Goal: Task Accomplishment & Management: Manage account settings

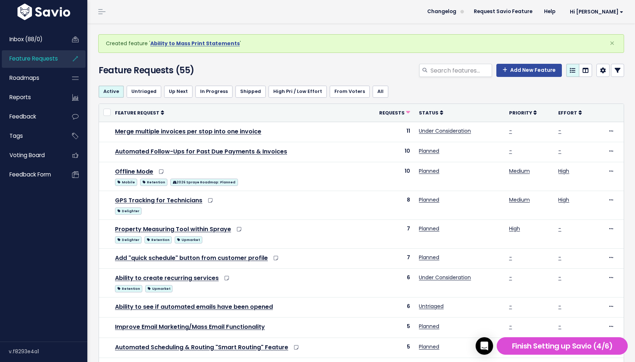
click at [240, 73] on h4 "Feature Requests (55)" at bounding box center [183, 70] width 168 height 13
click at [353, 64] on div "Add New Feature" at bounding box center [451, 72] width 358 height 16
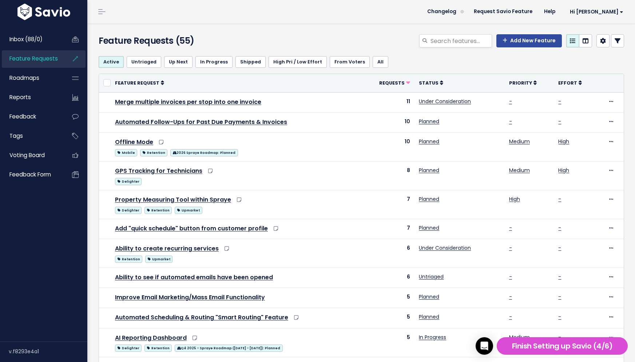
click at [239, 40] on h4 "Feature Requests (55)" at bounding box center [183, 40] width 168 height 13
click at [144, 32] on div "Feature Requests (55) Add New Feature" at bounding box center [360, 36] width 546 height 27
click at [241, 41] on h4 "Feature Requests (55)" at bounding box center [183, 40] width 168 height 13
click at [288, 34] on div "Feature Requests (55) Add New Feature" at bounding box center [360, 36] width 546 height 27
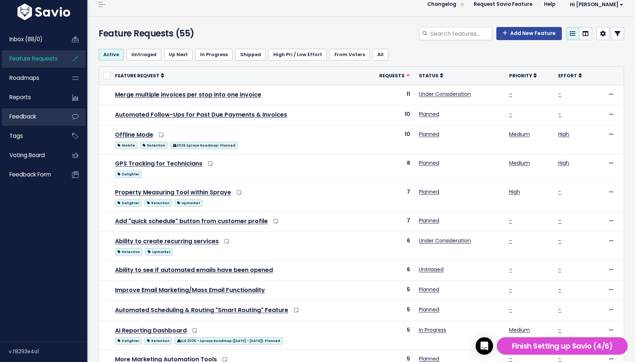
click at [40, 120] on link "Feedback" at bounding box center [31, 116] width 59 height 17
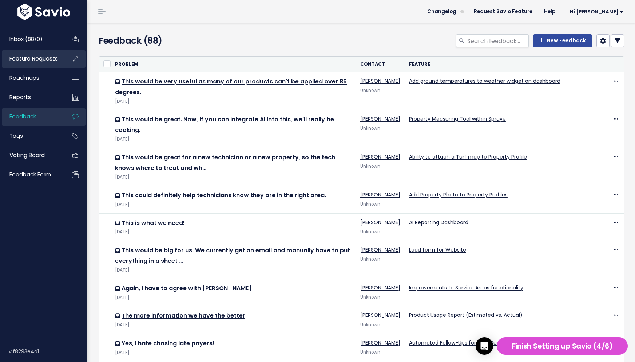
click at [52, 56] on span "Feature Requests" at bounding box center [33, 59] width 48 height 8
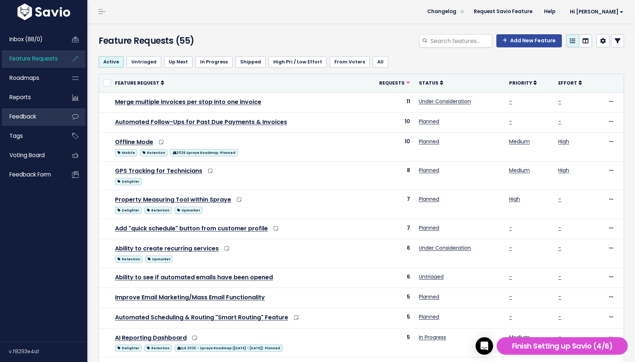
click at [48, 117] on link "Feedback" at bounding box center [31, 116] width 59 height 17
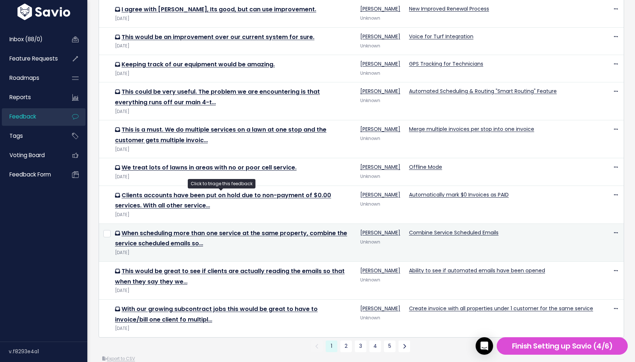
scroll to position [411, 0]
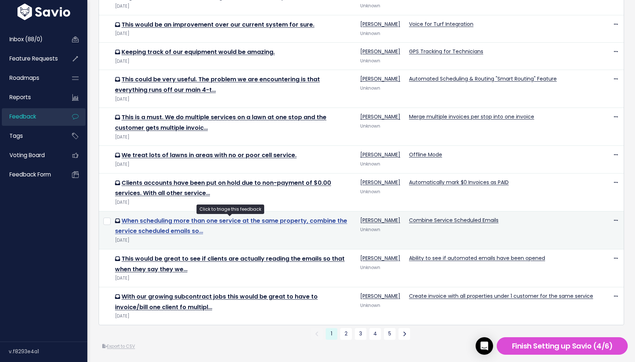
click at [250, 218] on link "When scheduling more than one service at the same property, combine the service…" at bounding box center [231, 225] width 232 height 19
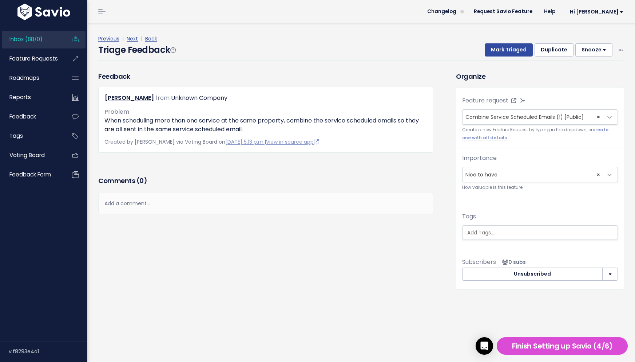
click at [607, 51] on button "Snooze" at bounding box center [594, 49] width 37 height 13
click at [618, 33] on div "Previous | Next | Back Triage Feedback Mark Triaged Duplicate Snooze 1 day 3 da…" at bounding box center [364, 47] width 532 height 48
click at [620, 49] on icon at bounding box center [621, 50] width 4 height 5
click at [620, 41] on div "Previous | Next | Back" at bounding box center [361, 38] width 526 height 9
drag, startPoint x: 139, startPoint y: 163, endPoint x: 118, endPoint y: 151, distance: 24.3
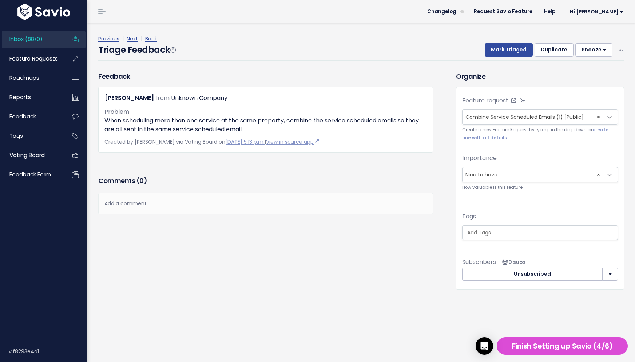
click at [139, 162] on div "Feedback Andy Arnold from Unknown Company" at bounding box center [266, 122] width 346 height 103
click at [43, 155] on span "Voting Board" at bounding box center [26, 155] width 35 height 8
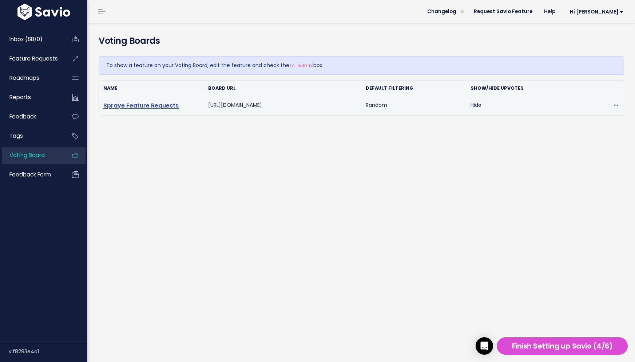
click at [174, 106] on link "Spraye Feature Requests" at bounding box center [140, 105] width 75 height 8
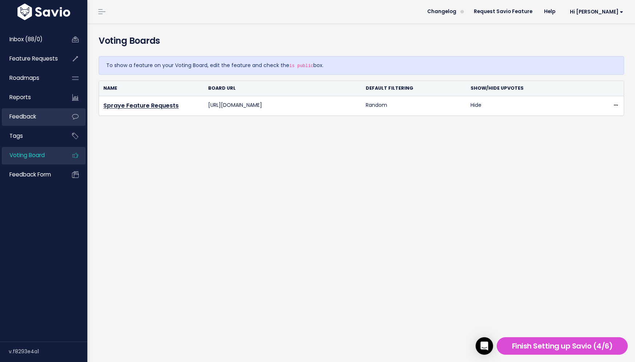
click at [34, 113] on span "Feedback" at bounding box center [22, 117] width 27 height 8
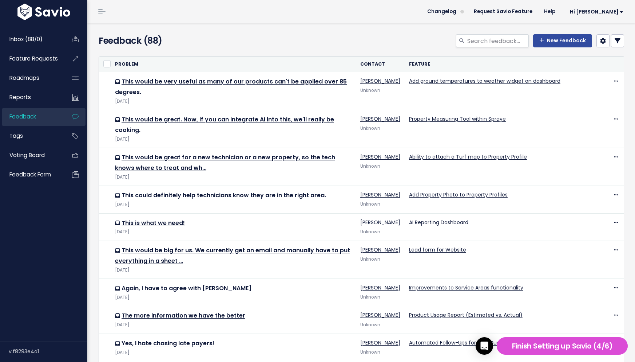
click at [313, 29] on div "Feedback (88) New Feedback" at bounding box center [360, 36] width 546 height 27
click at [312, 6] on header "Changelog Request Savio Feature Help Hi [PERSON_NAME] Vault Settings My Setting…" at bounding box center [361, 11] width 548 height 23
click at [390, 44] on div "New Feedback" at bounding box center [451, 42] width 358 height 16
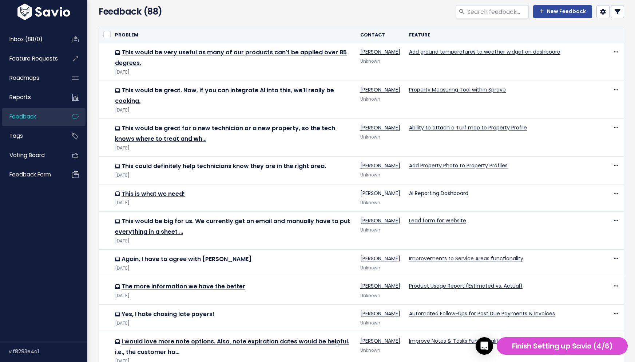
scroll to position [31, 0]
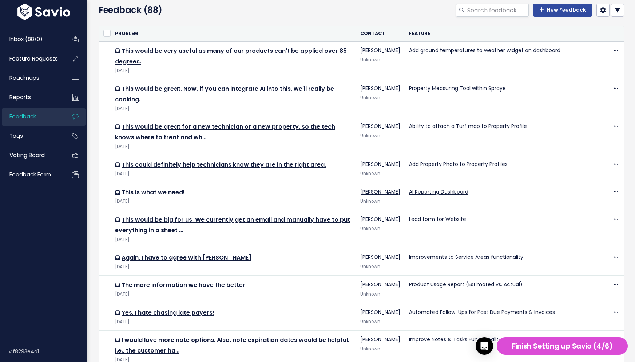
click at [387, 8] on div "New Feedback" at bounding box center [451, 12] width 358 height 16
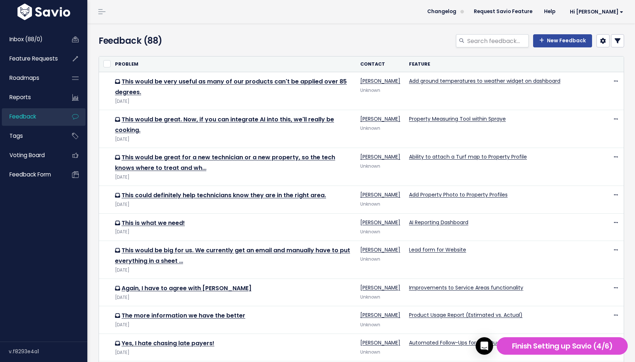
scroll to position [1, 0]
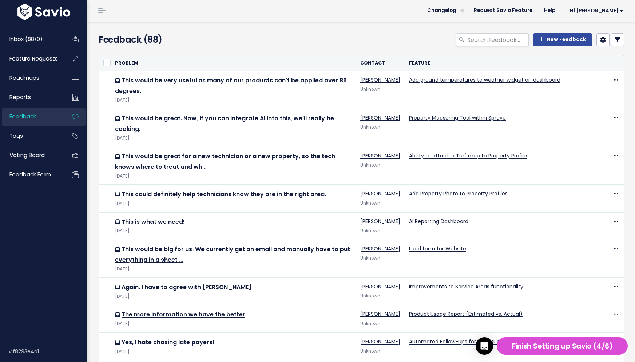
click at [380, 23] on div "Feedback (88) New Feedback" at bounding box center [360, 35] width 546 height 27
click at [336, 27] on div "Feedback (88) New Feedback" at bounding box center [360, 35] width 546 height 27
click at [324, 35] on div "New Feedback" at bounding box center [451, 41] width 358 height 16
click at [323, 35] on div "New Feedback" at bounding box center [451, 41] width 358 height 16
click at [303, 35] on div "New Feedback" at bounding box center [451, 41] width 358 height 16
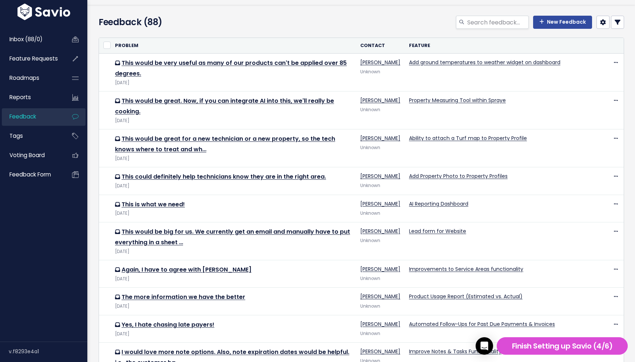
scroll to position [0, 0]
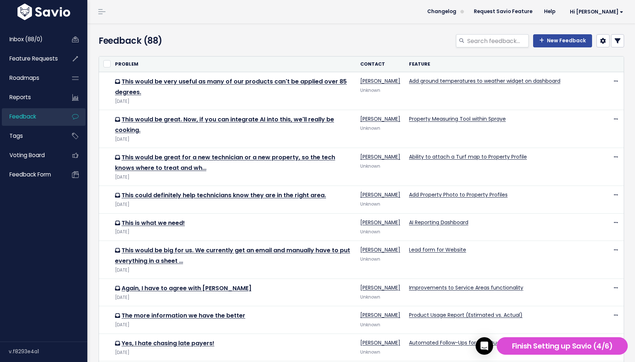
click at [277, 16] on header "Changelog Request Savio Feature Help Hi Caitlin Vault Settings My Settings Inte…" at bounding box center [361, 11] width 548 height 23
click at [30, 59] on span "Feature Requests" at bounding box center [33, 59] width 48 height 8
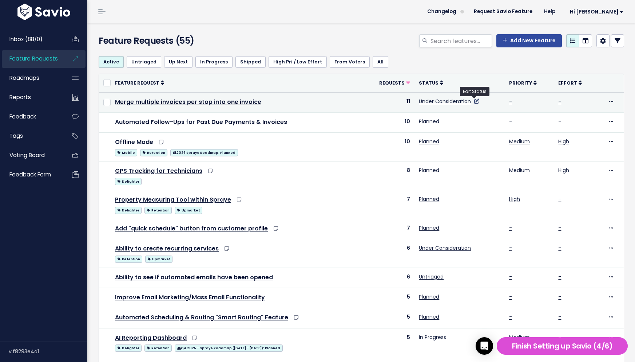
click at [476, 99] on icon at bounding box center [476, 101] width 5 height 5
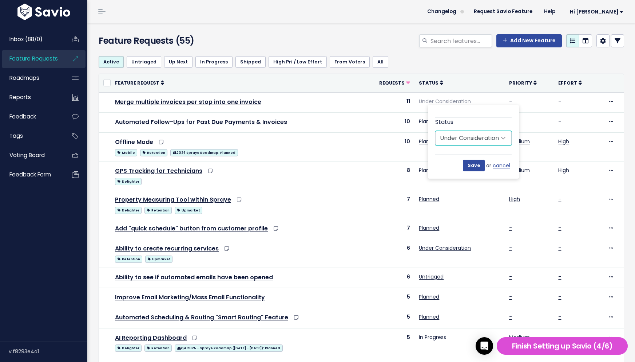
click at [492, 142] on select "Untriaged Under Consideration Planned In Progress Shipped Closed Won't do" at bounding box center [474, 138] width 76 height 15
click at [505, 164] on link "cancel" at bounding box center [502, 165] width 19 height 9
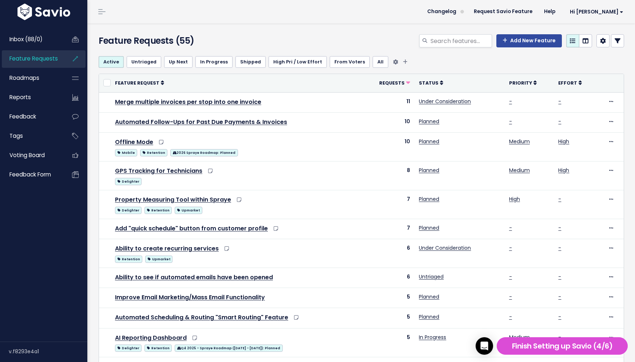
click at [414, 63] on ul "Active Untriaged Up Next In Progress Shipped High Pri / Low Effort From Voters …" at bounding box center [362, 62] width 526 height 12
click at [374, 40] on div "Add New Feature" at bounding box center [451, 42] width 358 height 16
click at [600, 41] on link at bounding box center [603, 40] width 13 height 13
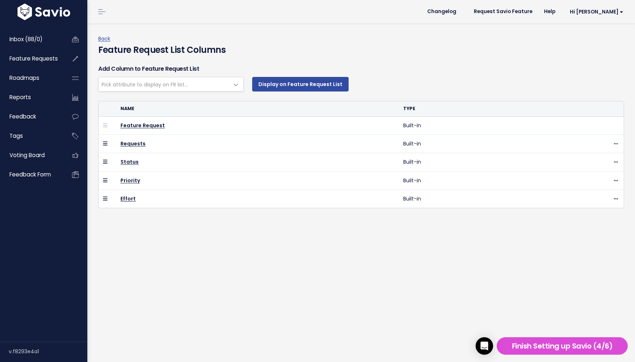
select select
click at [610, 11] on span "Hi [PERSON_NAME]" at bounding box center [597, 11] width 54 height 5
click at [601, 78] on link "Manage Users" at bounding box center [600, 75] width 54 height 14
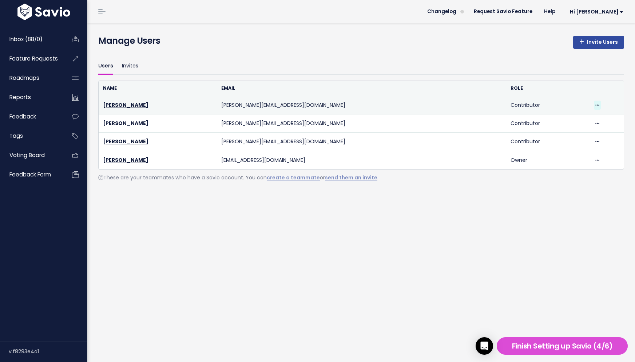
click at [596, 103] on icon at bounding box center [598, 105] width 4 height 5
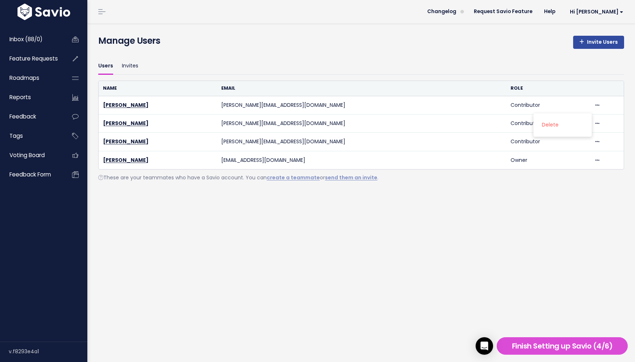
click at [307, 57] on div "Users Invites" at bounding box center [361, 62] width 526 height 24
click at [131, 64] on link "Invites" at bounding box center [130, 66] width 16 height 17
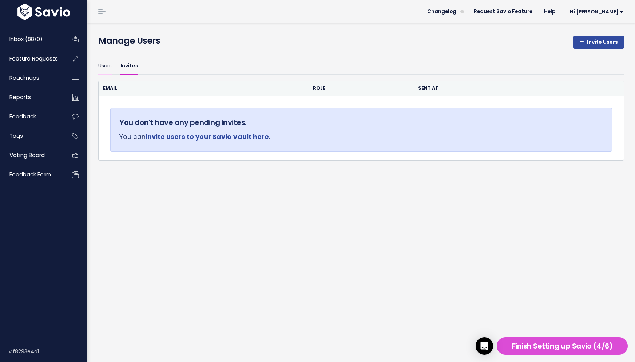
click at [106, 68] on link "Users" at bounding box center [104, 66] width 13 height 17
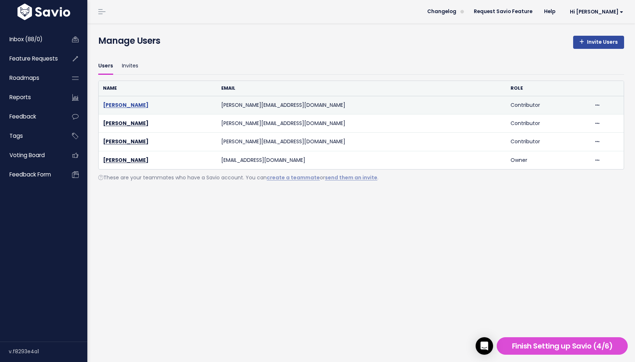
click at [123, 104] on link "[PERSON_NAME]" at bounding box center [126, 104] width 46 height 7
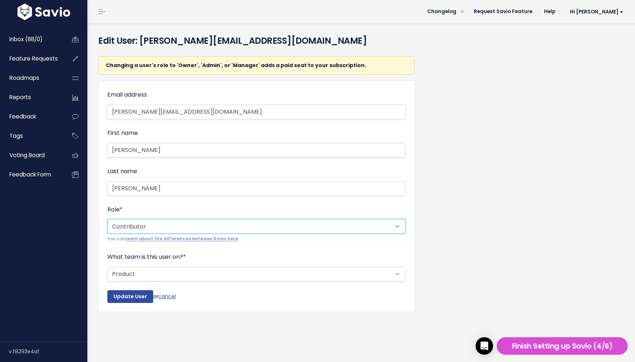
click at [137, 225] on select "--------- Owner Admin Manager Contributor Viewer Submitter" at bounding box center [256, 226] width 299 height 15
select select "OWNER"
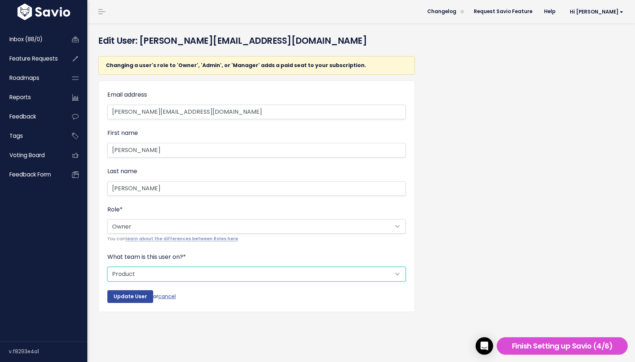
click at [134, 273] on select "--------- Support Product Sales Customer Success Marketing Other" at bounding box center [256, 274] width 299 height 15
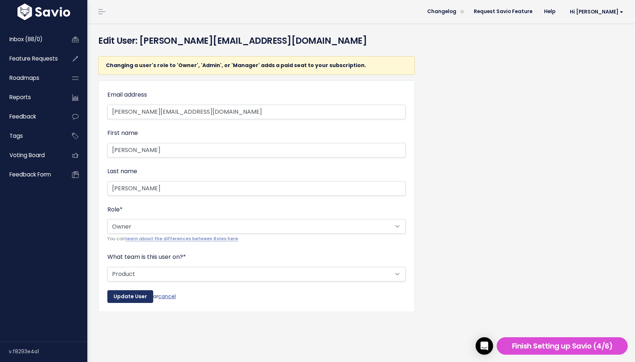
click at [125, 295] on input "Update User" at bounding box center [130, 296] width 46 height 13
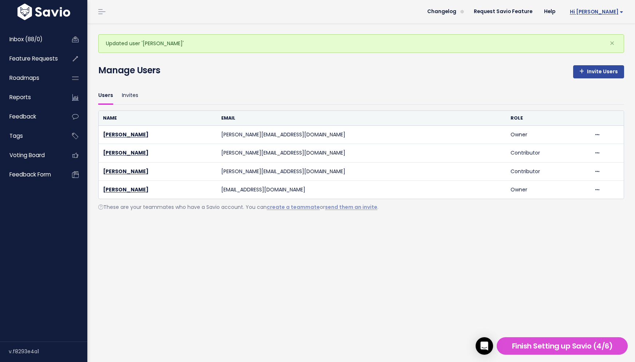
click at [618, 12] on span "Hi [PERSON_NAME]" at bounding box center [597, 11] width 54 height 5
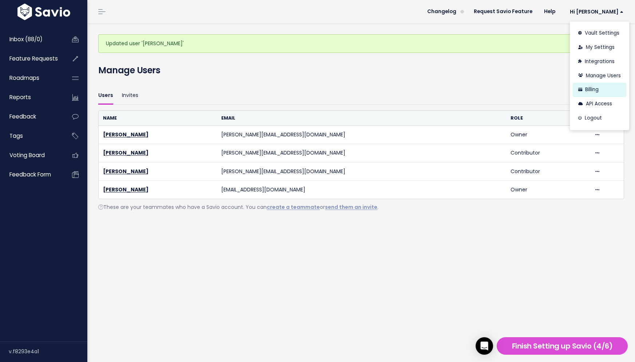
click at [600, 88] on link "Billing" at bounding box center [600, 90] width 54 height 14
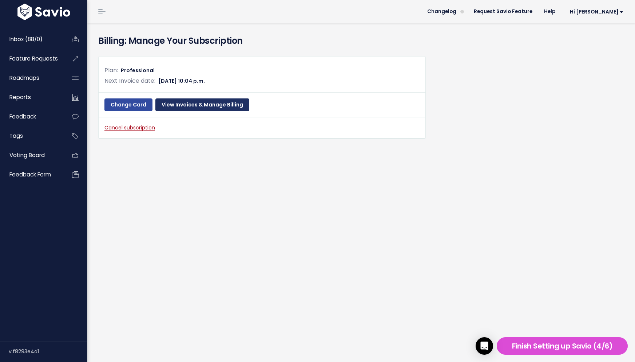
click at [189, 103] on link "View Invoices & Manage Billing" at bounding box center [202, 104] width 94 height 13
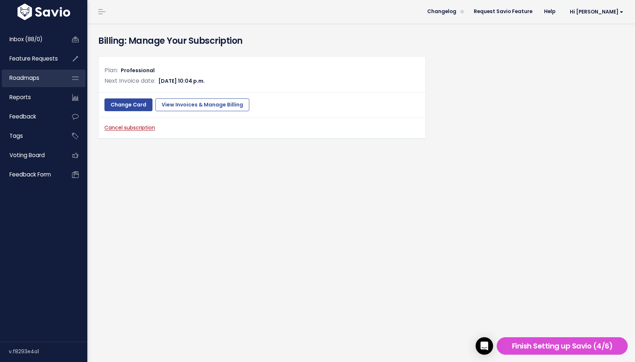
click at [44, 72] on link "Roadmaps" at bounding box center [31, 78] width 59 height 17
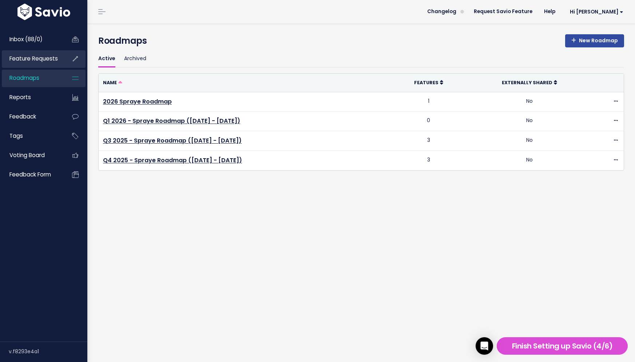
click at [60, 57] on li "Feature Requests" at bounding box center [44, 58] width 84 height 17
click at [59, 57] on link "Feature Requests" at bounding box center [31, 58] width 59 height 17
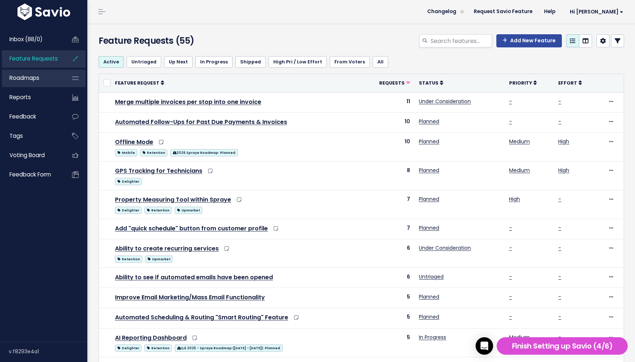
click at [37, 76] on span "Roadmaps" at bounding box center [24, 78] width 30 height 8
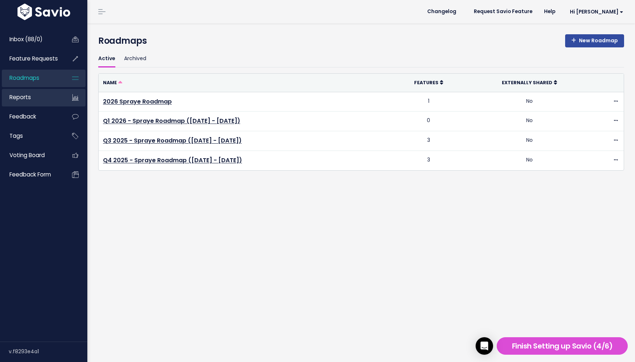
click at [38, 95] on link "Reports" at bounding box center [31, 97] width 59 height 17
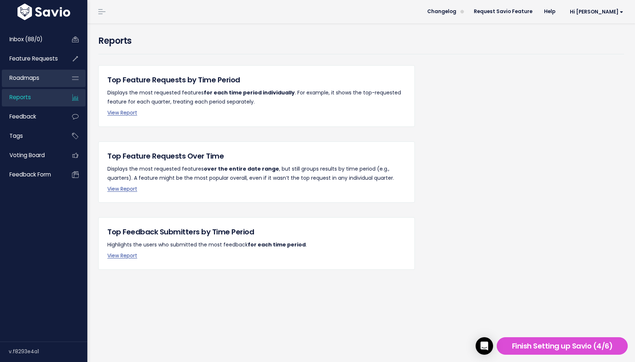
click at [45, 79] on link "Roadmaps" at bounding box center [31, 78] width 59 height 17
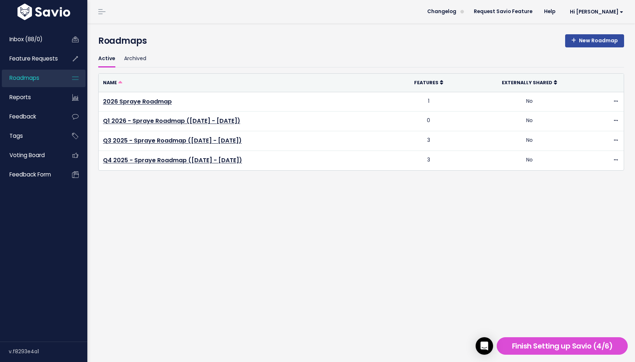
click at [134, 184] on div "Active Archived Name Features Externally Shared [STREET_ADDRESS] 1 No Archive D…" at bounding box center [361, 118] width 537 height 137
click at [30, 114] on span "Feedback" at bounding box center [22, 117] width 27 height 8
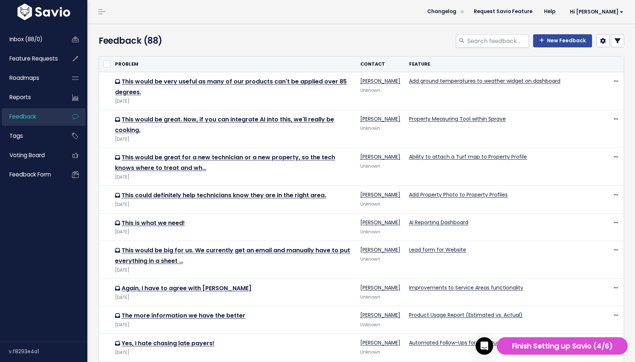
click at [216, 34] on h4 "Feedback (88)" at bounding box center [183, 40] width 168 height 13
click at [28, 77] on span "Roadmaps" at bounding box center [24, 78] width 30 height 8
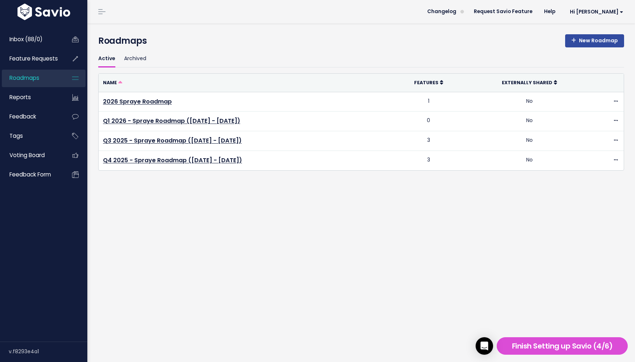
click at [168, 48] on div "New Roadmap Roadmaps" at bounding box center [361, 42] width 537 height 16
drag, startPoint x: 155, startPoint y: 39, endPoint x: 93, endPoint y: 39, distance: 62.3
click at [94, 39] on div "New Roadmap Roadmaps" at bounding box center [361, 42] width 537 height 16
click at [104, 36] on h4 "Roadmaps" at bounding box center [361, 40] width 526 height 13
click at [212, 43] on h4 "Roadmaps" at bounding box center [361, 40] width 526 height 13
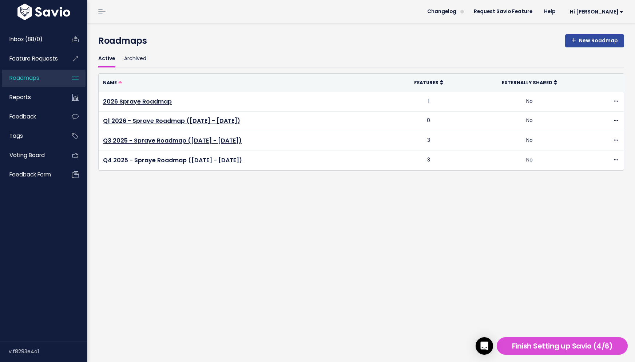
click at [247, 38] on h4 "Roadmaps" at bounding box center [361, 40] width 526 height 13
click at [250, 33] on div "New Roadmap Roadmaps" at bounding box center [361, 36] width 537 height 27
click at [222, 70] on div "Active Archived" at bounding box center [361, 61] width 526 height 23
click at [211, 64] on ul "Active Archived" at bounding box center [361, 58] width 526 height 17
click at [167, 49] on div "New Roadmap Roadmaps" at bounding box center [361, 42] width 537 height 16
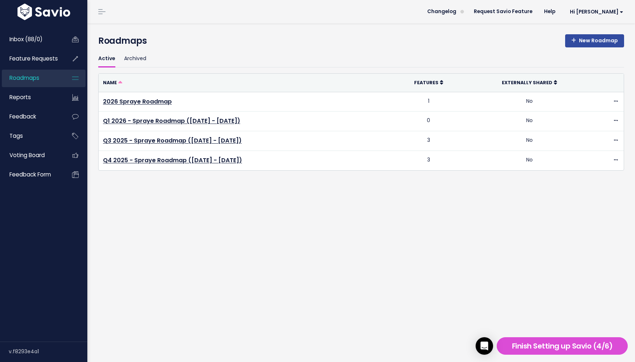
click at [184, 176] on div "Name Features Externally Shared 2026 Spraye Roadmap 1 No Edit View Read-Only Ro…" at bounding box center [361, 124] width 526 height 103
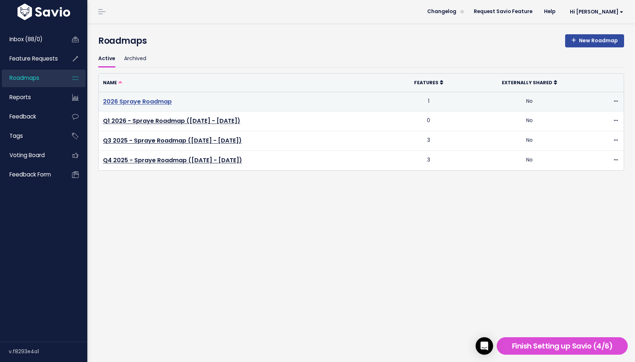
click at [149, 102] on link "2026 Spraye Roadmap" at bounding box center [137, 101] width 69 height 8
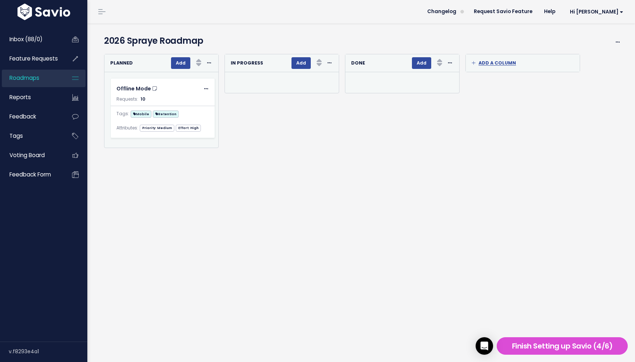
click at [253, 102] on div "Re-sorting cards... In Progress Add Rank Requests (Low => High) Requests (High …" at bounding box center [279, 101] width 121 height 94
click at [40, 96] on link "Reports" at bounding box center [31, 97] width 59 height 17
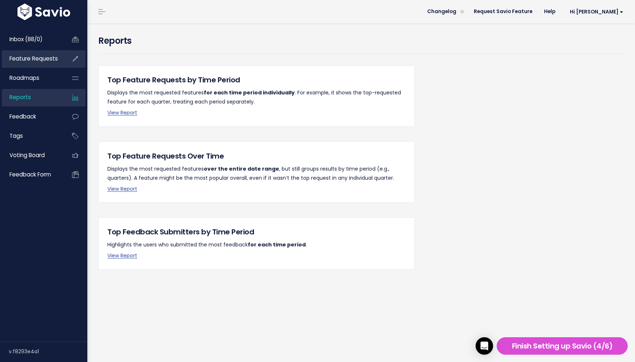
click at [49, 57] on span "Feature Requests" at bounding box center [33, 59] width 48 height 8
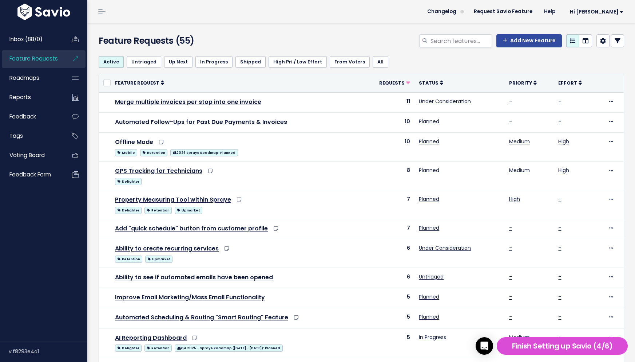
click at [204, 38] on h4 "Feature Requests (55)" at bounding box center [183, 40] width 168 height 13
click at [195, 43] on h4 "Feature Requests (55)" at bounding box center [183, 40] width 168 height 13
click at [223, 37] on h4 "Feature Requests (55)" at bounding box center [183, 40] width 168 height 13
drag, startPoint x: 206, startPoint y: 43, endPoint x: 86, endPoint y: 38, distance: 120.7
click at [86, 38] on div "Inbox (88/0) Feature Requests Roadmaps" at bounding box center [317, 300] width 635 height 600
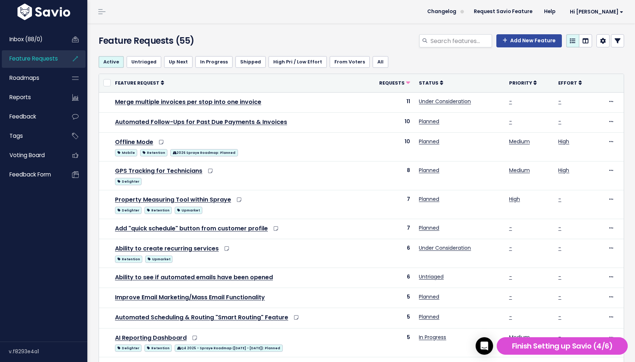
click at [100, 36] on h4 "Feature Requests (55)" at bounding box center [183, 40] width 168 height 13
drag, startPoint x: 100, startPoint y: 36, endPoint x: 225, endPoint y: 38, distance: 124.9
click at [225, 38] on h4 "Feature Requests (55)" at bounding box center [183, 40] width 168 height 13
click at [200, 38] on h4 "Feature Requests (55)" at bounding box center [183, 40] width 168 height 13
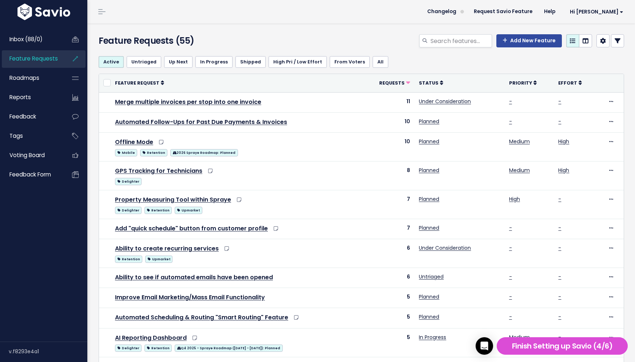
click at [179, 40] on h4 "Feature Requests (55)" at bounding box center [183, 40] width 168 height 13
click at [198, 42] on h4 "Feature Requests (55)" at bounding box center [183, 40] width 168 height 13
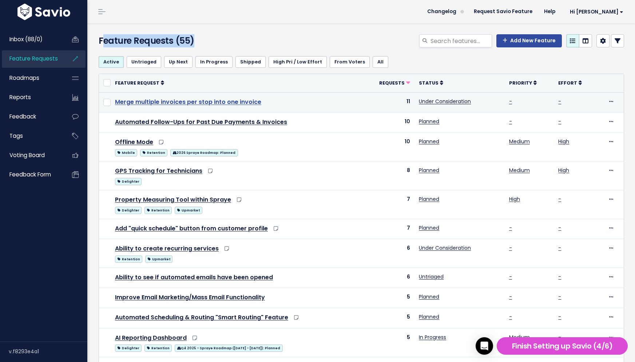
click at [142, 100] on link "Merge multiple invoices per stop into one invoice" at bounding box center [188, 102] width 146 height 8
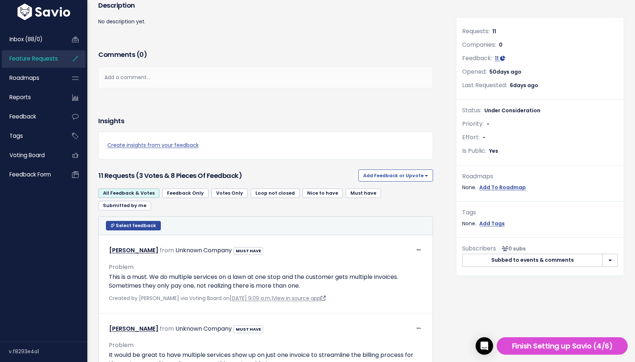
scroll to position [83, 0]
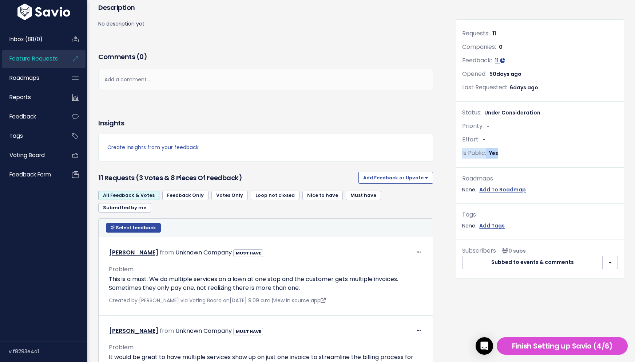
drag, startPoint x: 462, startPoint y: 153, endPoint x: 514, endPoint y: 155, distance: 51.4
click at [514, 155] on div "Is Public: Yes" at bounding box center [540, 153] width 156 height 11
drag, startPoint x: 431, startPoint y: 123, endPoint x: 427, endPoint y: 123, distance: 4.4
click at [431, 123] on div "Insights" at bounding box center [265, 123] width 335 height 10
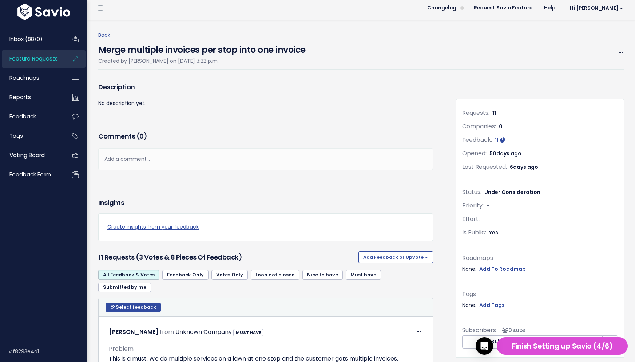
scroll to position [0, 0]
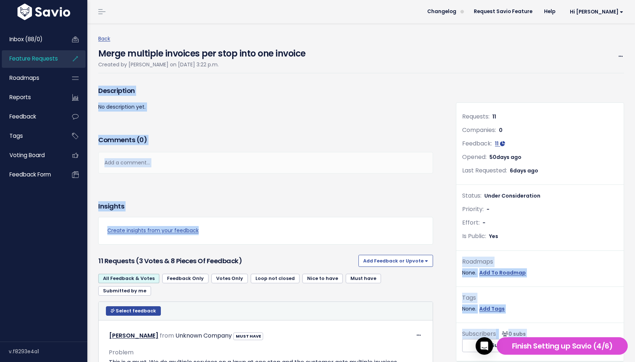
drag, startPoint x: 505, startPoint y: 235, endPoint x: 449, endPoint y: 233, distance: 55.4
click at [500, 232] on div "Is Public: Yes" at bounding box center [540, 236] width 156 height 11
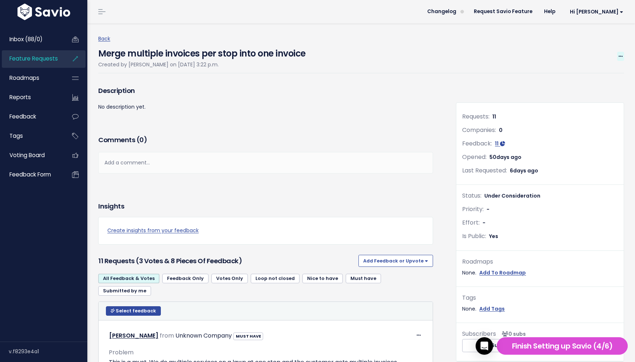
click at [620, 56] on icon at bounding box center [621, 56] width 4 height 5
click at [606, 72] on link "Edit" at bounding box center [597, 76] width 54 height 14
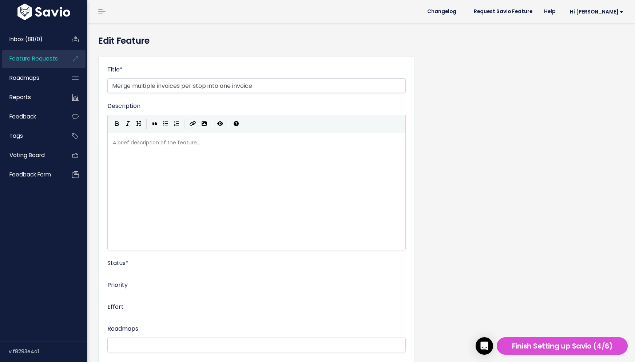
select select
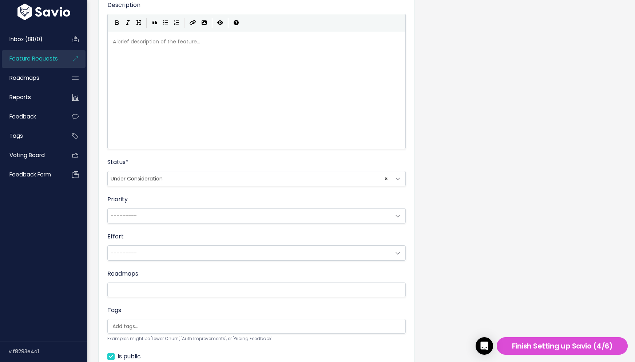
scroll to position [169, 0]
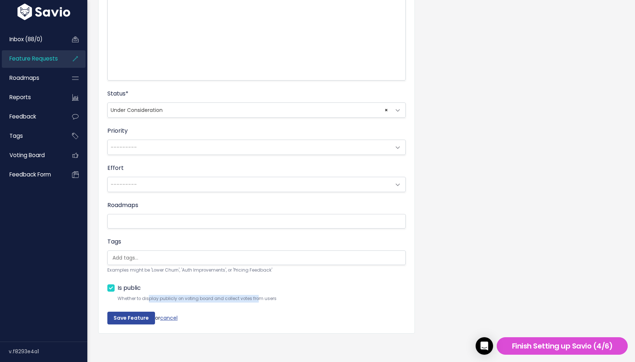
drag, startPoint x: 160, startPoint y: 298, endPoint x: 256, endPoint y: 297, distance: 96.5
click at [256, 297] on small "Whether to display publicly on voting board and collect votes from users When p…" at bounding box center [262, 299] width 288 height 8
click at [172, 319] on link "cancel" at bounding box center [168, 317] width 17 height 7
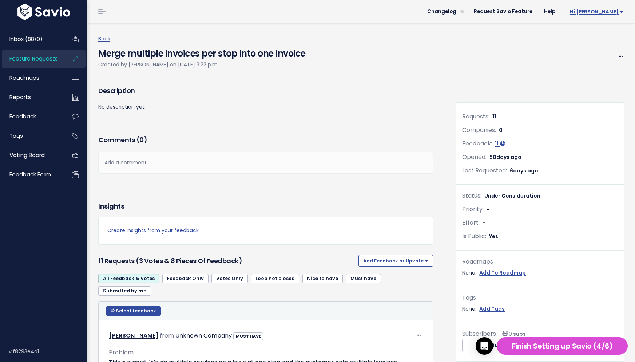
click at [611, 12] on span "Hi [PERSON_NAME]" at bounding box center [597, 11] width 54 height 5
click at [606, 31] on link "Vault Settings" at bounding box center [600, 33] width 54 height 14
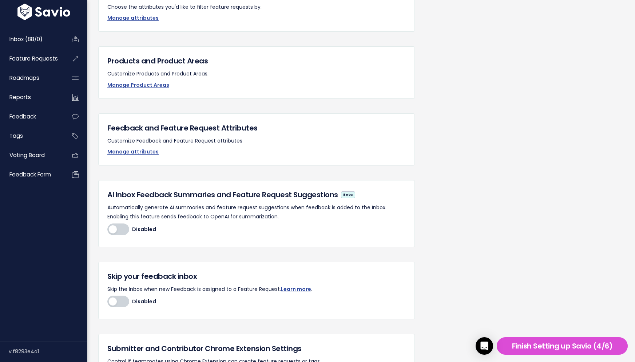
scroll to position [86, 0]
click at [143, 150] on link "Manage attributes" at bounding box center [132, 150] width 51 height 7
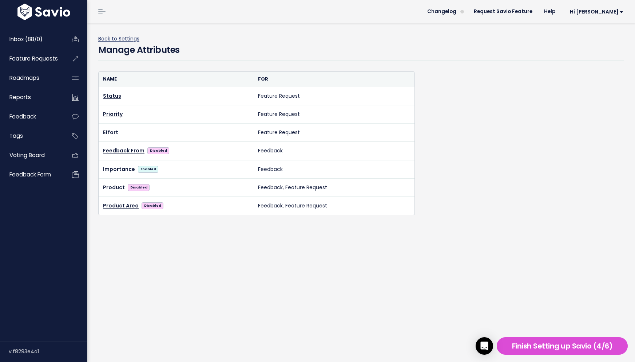
click at [120, 38] on link "Back to Settings" at bounding box center [118, 38] width 41 height 7
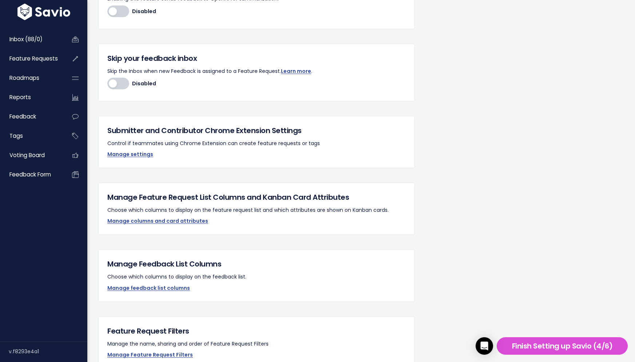
scroll to position [305, 0]
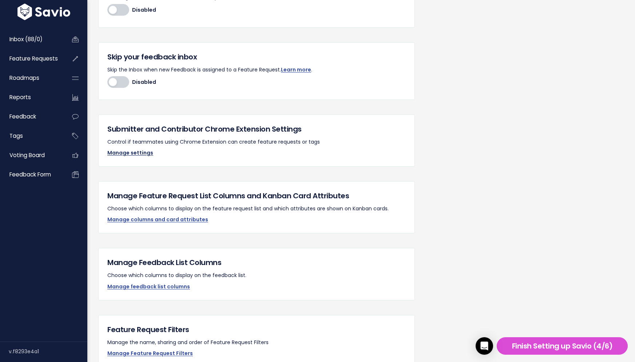
click at [139, 153] on link "Manage settings" at bounding box center [130, 152] width 46 height 7
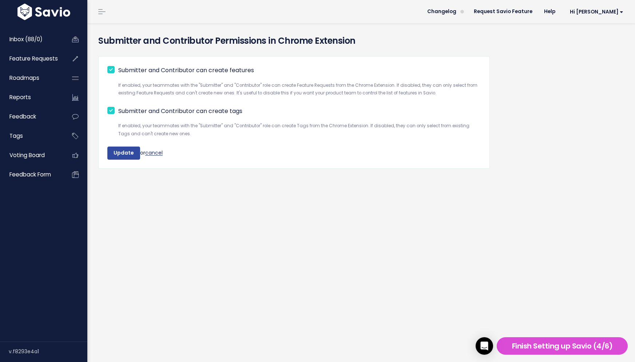
click at [159, 153] on link "cancel" at bounding box center [153, 152] width 17 height 7
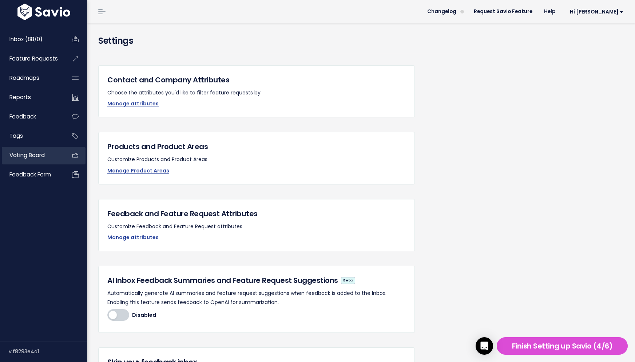
click at [42, 154] on span "Voting Board" at bounding box center [26, 155] width 35 height 8
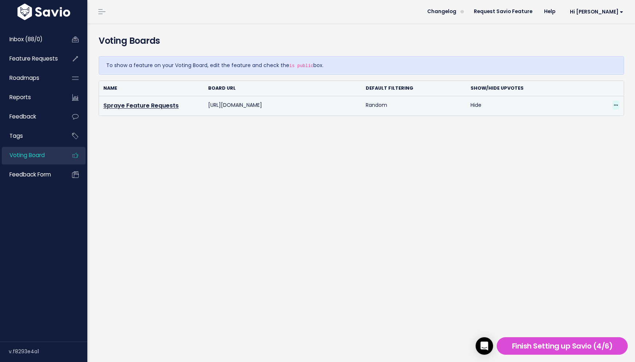
click at [615, 105] on icon at bounding box center [616, 105] width 4 height 5
click at [603, 124] on link "Edit" at bounding box center [590, 125] width 52 height 14
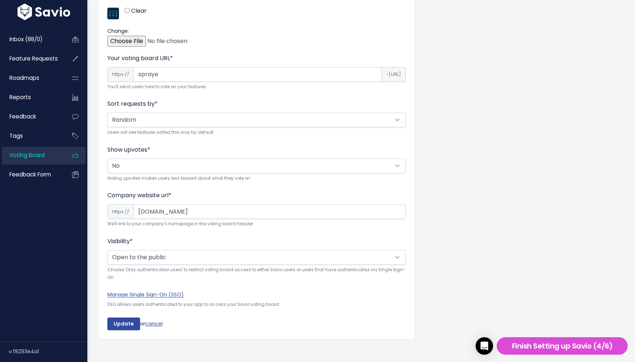
scroll to position [206, 0]
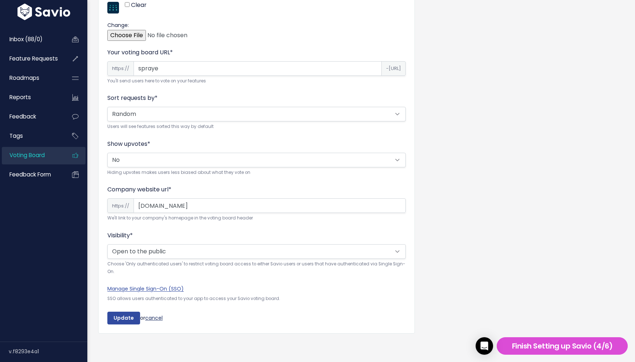
click at [158, 315] on link "cancel" at bounding box center [153, 317] width 17 height 7
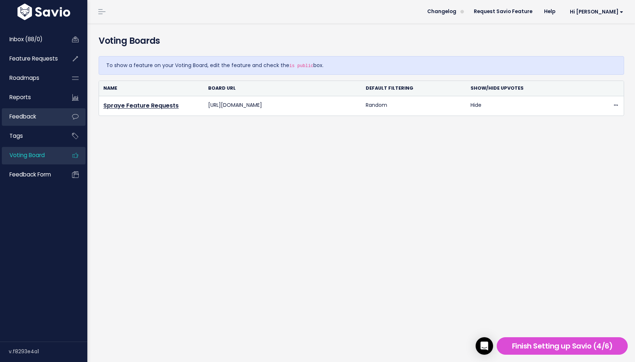
click at [17, 114] on span "Feedback" at bounding box center [22, 117] width 27 height 8
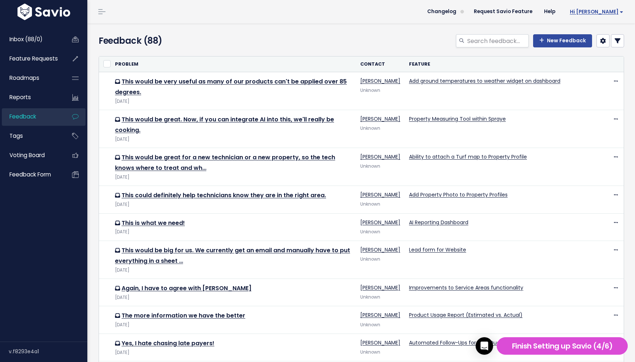
click at [612, 11] on span "Hi [PERSON_NAME]" at bounding box center [597, 11] width 54 height 5
click at [610, 46] on link "My Settings" at bounding box center [600, 47] width 54 height 14
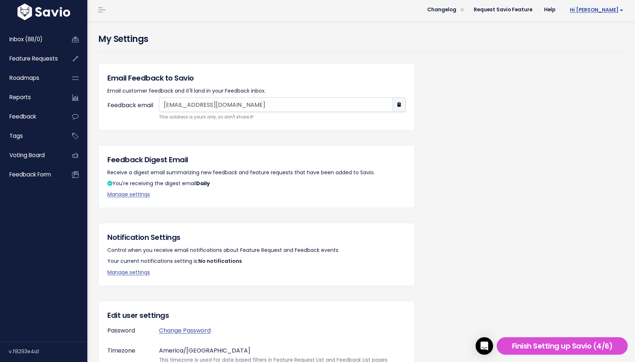
click at [624, 8] on link "Hi [PERSON_NAME]" at bounding box center [595, 9] width 68 height 11
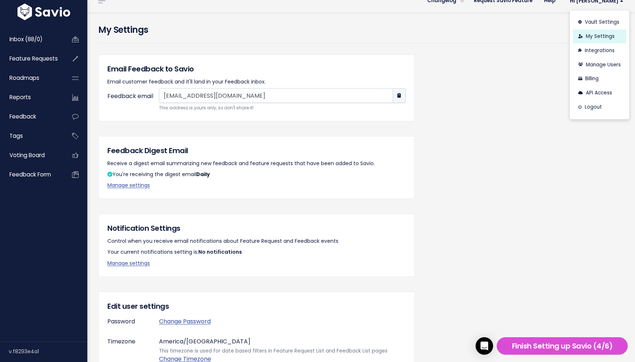
scroll to position [12, 0]
click at [599, 29] on link "My Settings" at bounding box center [600, 36] width 54 height 14
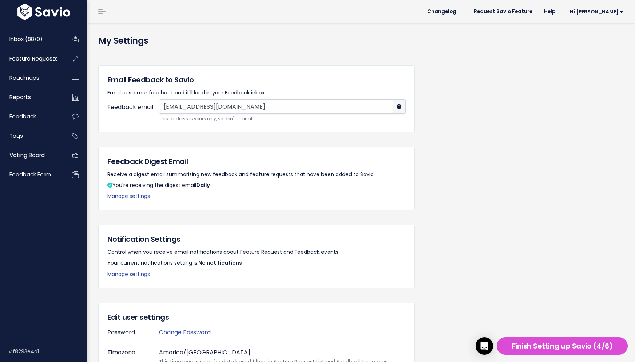
drag, startPoint x: 606, startPoint y: 10, endPoint x: 606, endPoint y: 19, distance: 9.1
click at [606, 10] on span "Hi [PERSON_NAME]" at bounding box center [597, 11] width 54 height 5
click at [604, 31] on link "Vault Settings" at bounding box center [600, 33] width 54 height 14
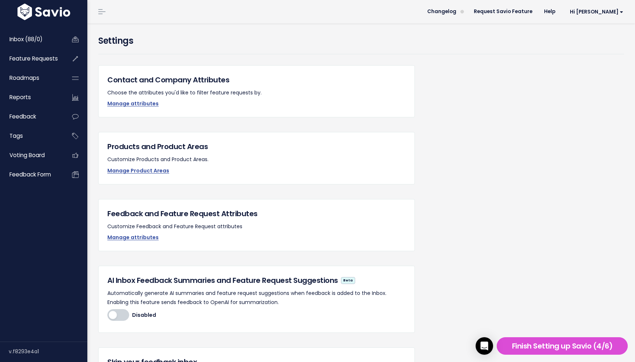
click at [114, 50] on div "Settings" at bounding box center [361, 44] width 526 height 20
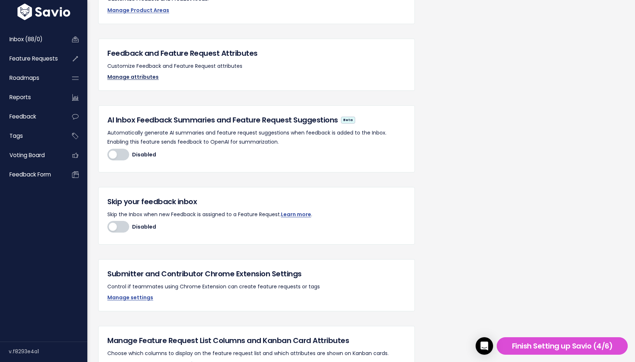
click at [142, 76] on link "Manage attributes" at bounding box center [132, 76] width 51 height 7
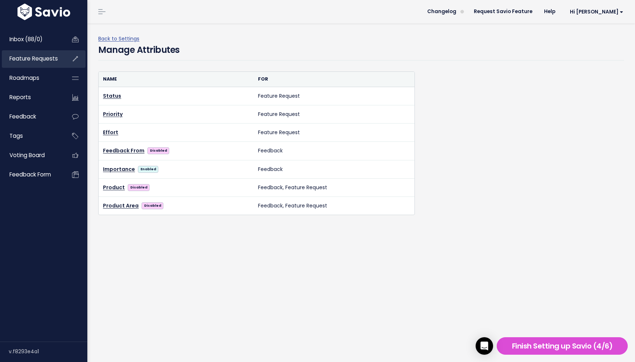
click at [37, 61] on span "Feature Requests" at bounding box center [33, 59] width 48 height 8
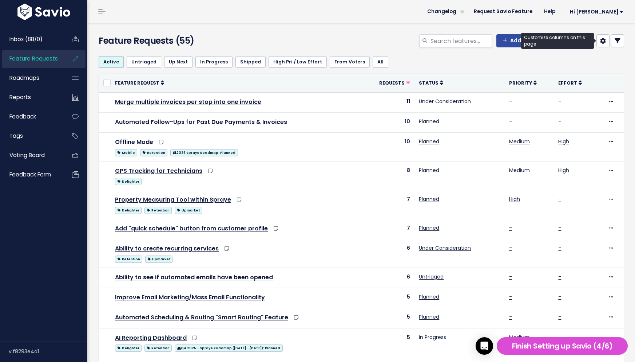
click at [605, 42] on icon at bounding box center [603, 41] width 6 height 6
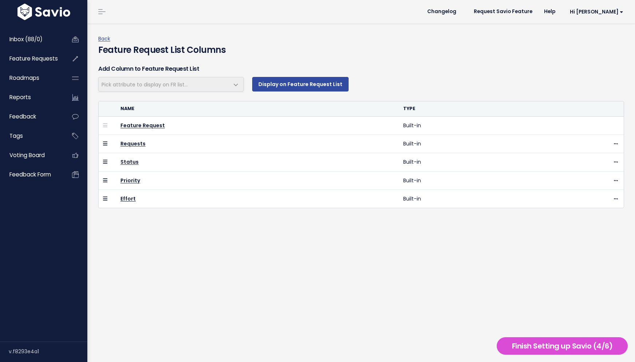
select select
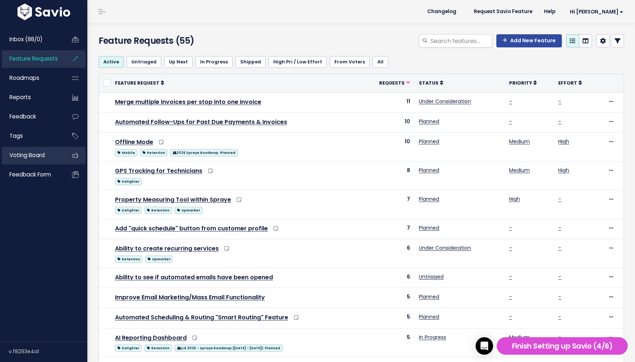
click at [35, 153] on span "Voting Board" at bounding box center [26, 155] width 35 height 8
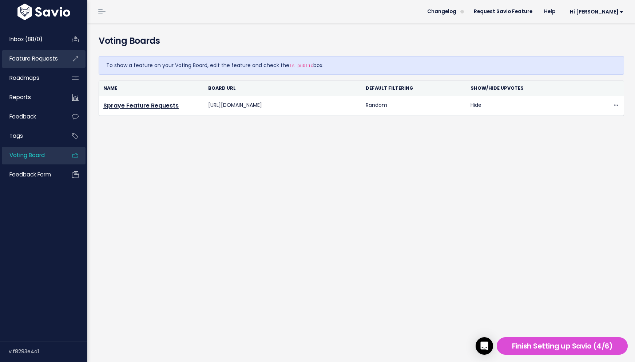
click at [26, 56] on span "Feature Requests" at bounding box center [33, 59] width 48 height 8
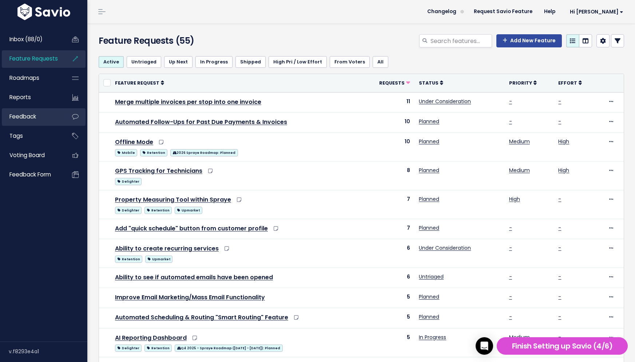
click at [25, 115] on span "Feedback" at bounding box center [22, 117] width 27 height 8
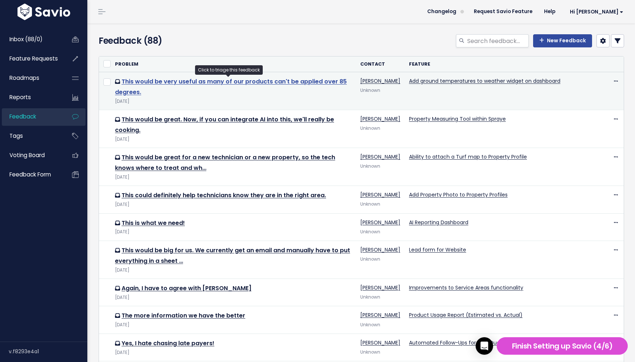
click at [177, 82] on link "This would be very useful as many of our products can't be applied over 85 degr…" at bounding box center [231, 86] width 232 height 19
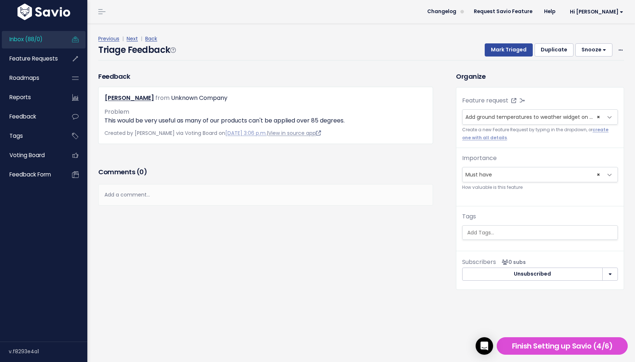
click at [306, 133] on link "View in source app" at bounding box center [294, 132] width 53 height 7
click at [606, 54] on button "Snooze" at bounding box center [594, 49] width 37 height 13
click at [543, 73] on h3 "Organize" at bounding box center [540, 76] width 168 height 10
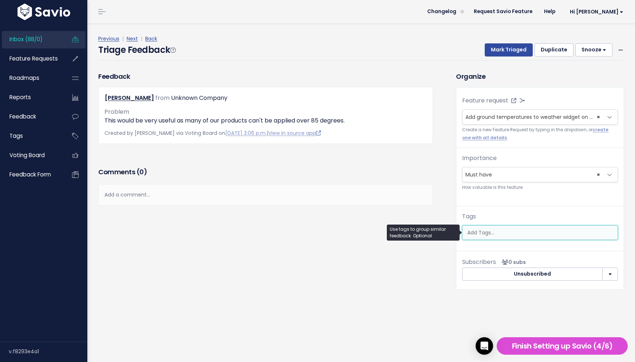
click at [536, 233] on input "search" at bounding box center [542, 233] width 155 height 8
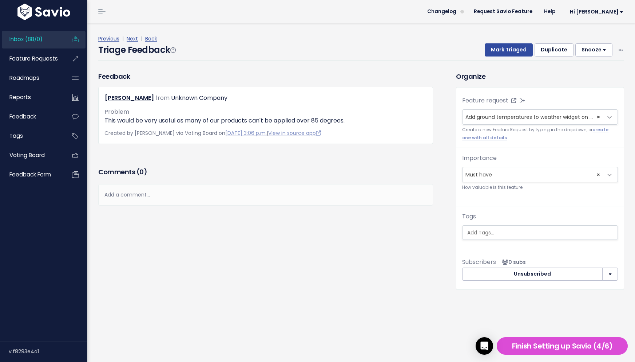
scroll to position [0, 2]
click at [538, 205] on div "Importance --------- Nice to have Must have × Must have How valuable is this fe…" at bounding box center [541, 180] width 168 height 52
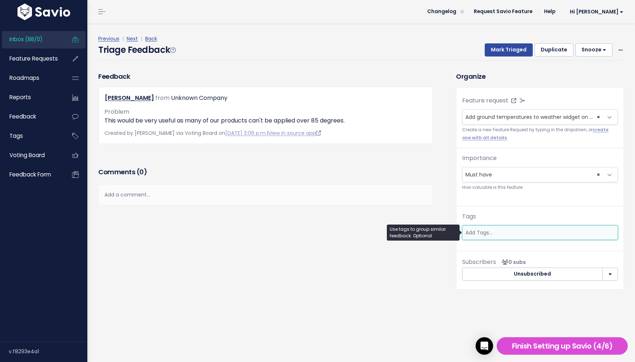
click at [525, 230] on input "search" at bounding box center [540, 233] width 155 height 8
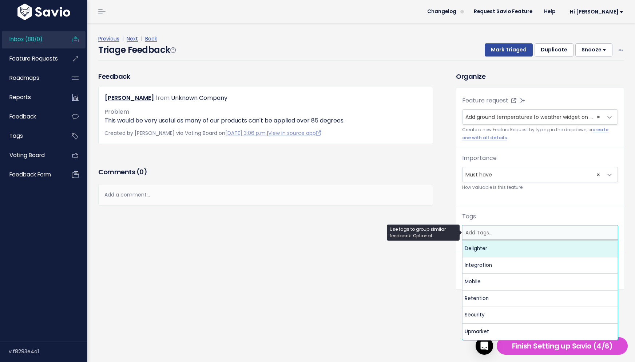
click at [394, 43] on div "Previous | Next | Back" at bounding box center [361, 38] width 526 height 9
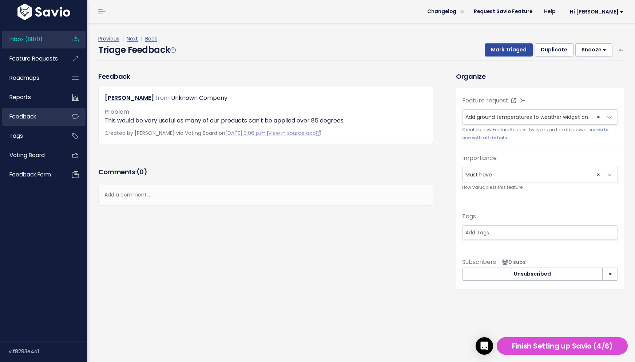
click at [38, 111] on link "Feedback" at bounding box center [31, 116] width 59 height 17
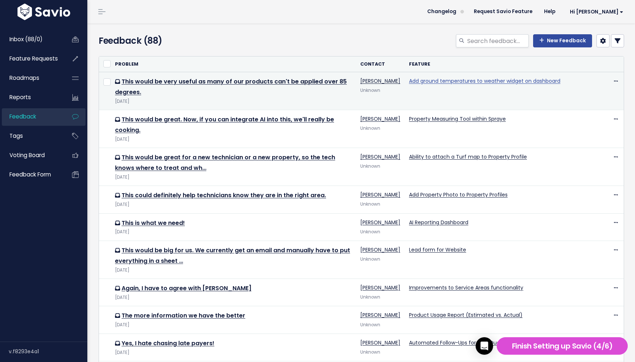
click at [499, 81] on link "Add ground temperatures to weather widget on dashboard" at bounding box center [484, 80] width 151 height 7
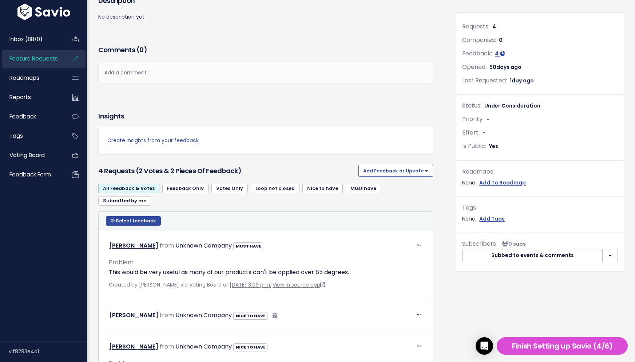
scroll to position [89, 0]
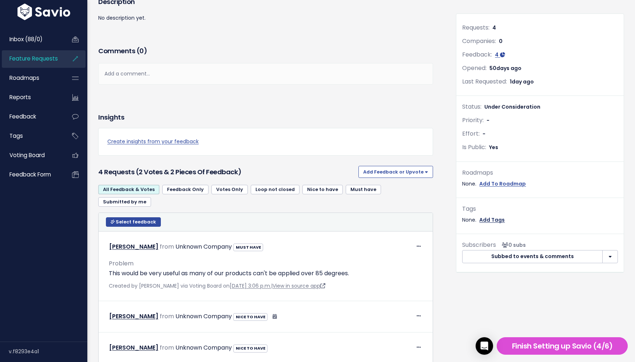
click at [493, 218] on link "Add Tags" at bounding box center [492, 219] width 25 height 9
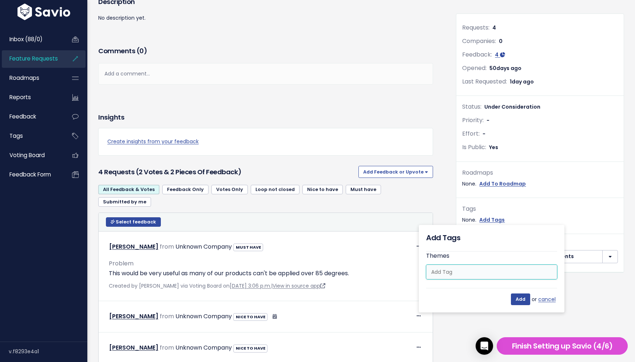
click at [463, 269] on input "search" at bounding box center [494, 272] width 130 height 8
click at [431, 130] on div "Create insights from your feedback" at bounding box center [265, 141] width 335 height 27
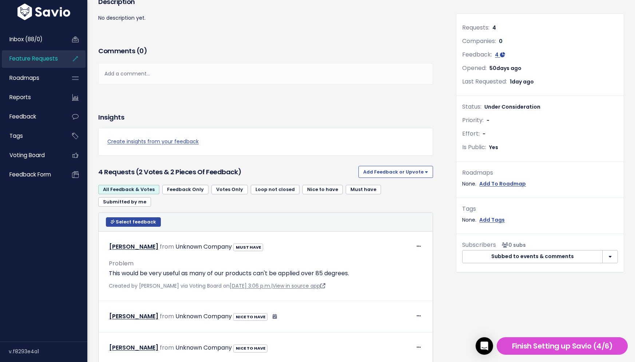
click at [527, 106] on span "Under Consideration" at bounding box center [513, 106] width 56 height 7
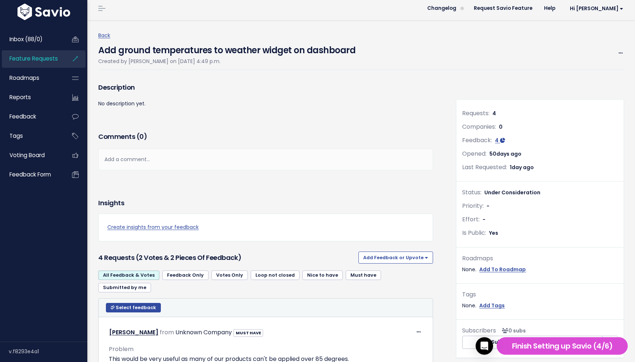
scroll to position [0, 0]
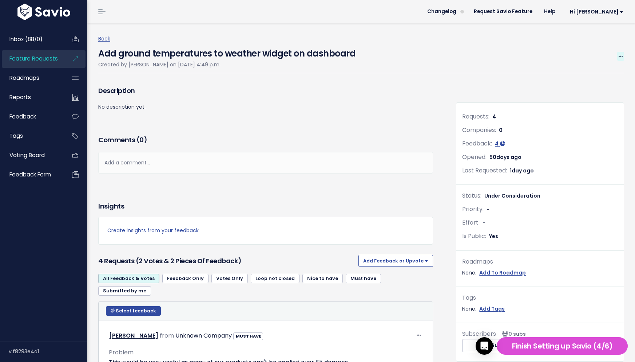
click at [619, 58] on icon at bounding box center [621, 56] width 4 height 5
click at [583, 75] on link "Edit" at bounding box center [597, 76] width 54 height 14
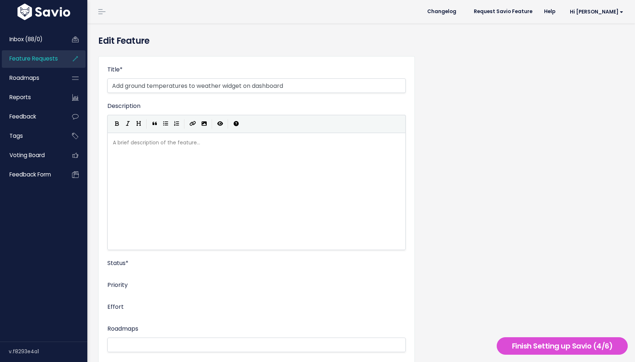
select select
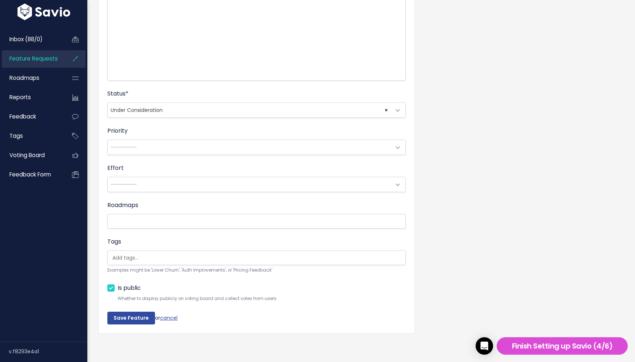
scroll to position [162, 0]
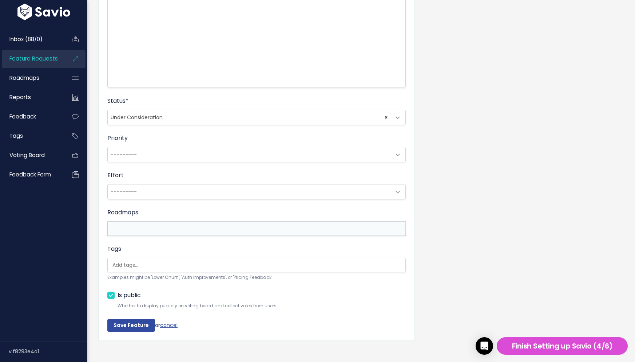
click at [244, 231] on li at bounding box center [255, 228] width 291 height 9
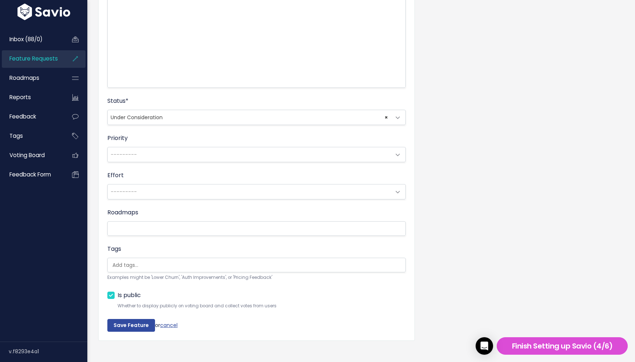
click at [245, 243] on form "Title * Add ground temperatures to weather widget on dashboard Description | | …" at bounding box center [256, 117] width 299 height 428
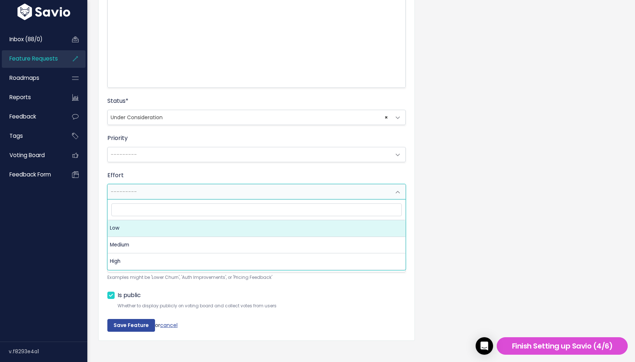
click at [194, 192] on span "---------" at bounding box center [249, 191] width 283 height 15
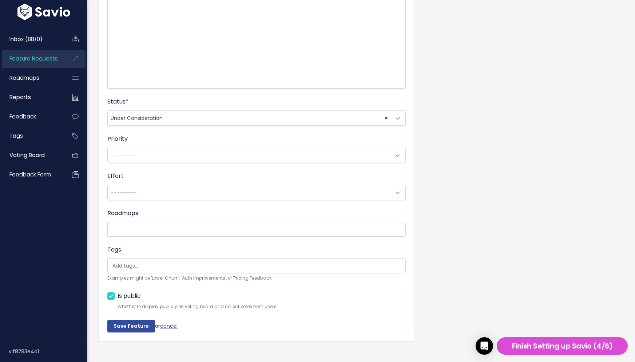
click at [194, 173] on div "Effort --------- Low Medium High ---------" at bounding box center [256, 186] width 299 height 28
click at [176, 186] on span "---------" at bounding box center [249, 190] width 283 height 15
click at [150, 163] on form "Title * Add ground temperatures to weather widget on dashboard Description | | …" at bounding box center [256, 115] width 299 height 428
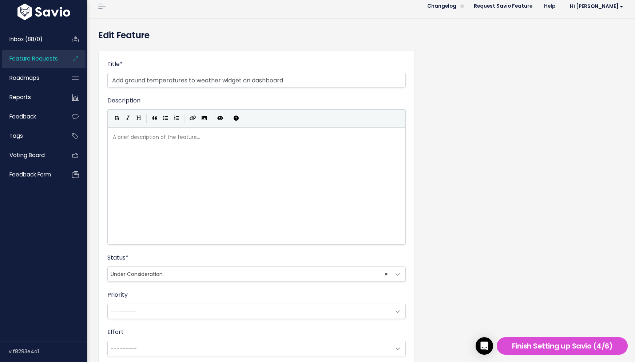
scroll to position [0, 0]
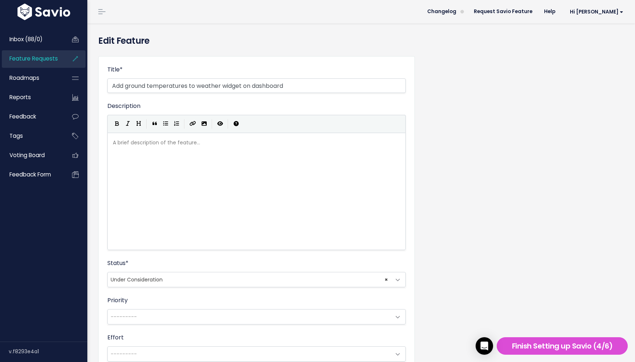
click at [119, 27] on div "Edit Feature" at bounding box center [361, 36] width 537 height 27
click at [103, 11] on span at bounding box center [101, 11] width 7 height 1
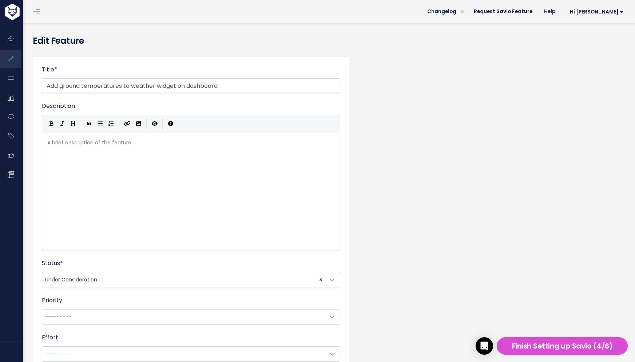
click at [36, 13] on link at bounding box center [37, 11] width 12 height 7
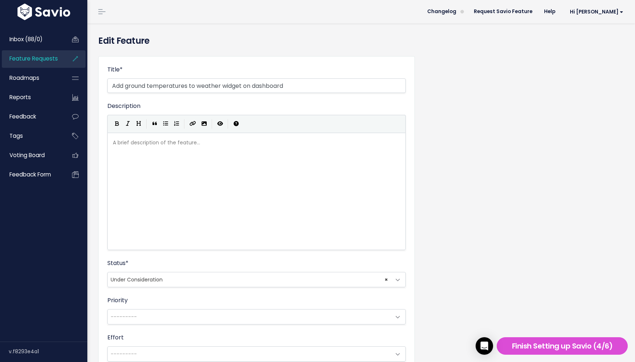
click at [47, 62] on span "Feature Requests" at bounding box center [33, 59] width 48 height 8
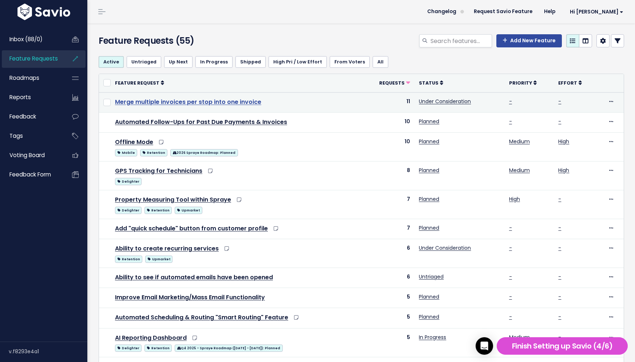
click at [196, 99] on link "Merge multiple invoices per stop into one invoice" at bounding box center [188, 102] width 146 height 8
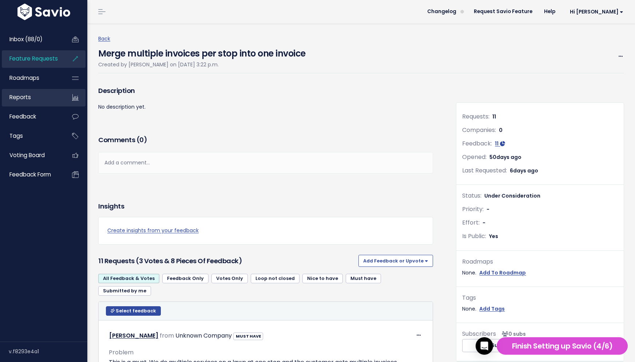
click at [25, 94] on span "Reports" at bounding box center [19, 97] width 21 height 8
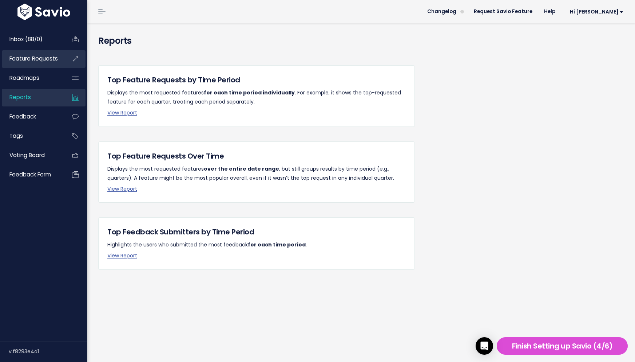
click at [31, 60] on span "Feature Requests" at bounding box center [33, 59] width 48 height 8
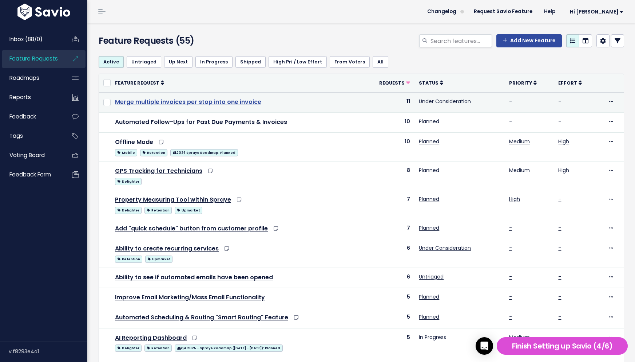
click at [167, 102] on link "Merge multiple invoices per stop into one invoice" at bounding box center [188, 102] width 146 height 8
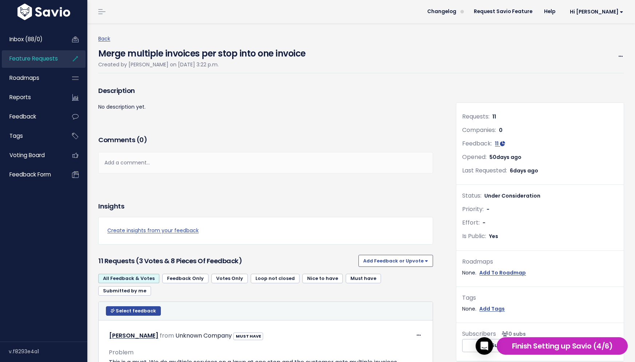
click at [542, 347] on h5 "Finish Setting up Savio (4/6)" at bounding box center [562, 345] width 125 height 11
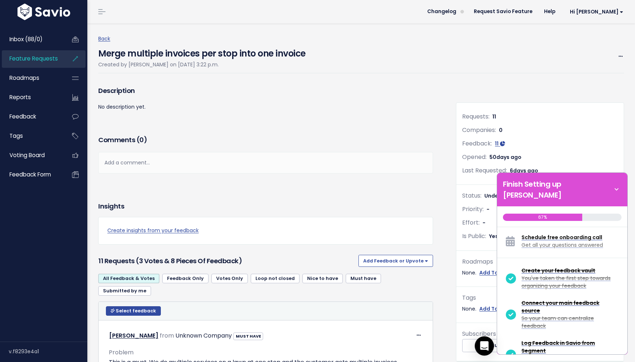
click at [481, 347] on icon "Open Intercom Messenger" at bounding box center [484, 345] width 9 height 9
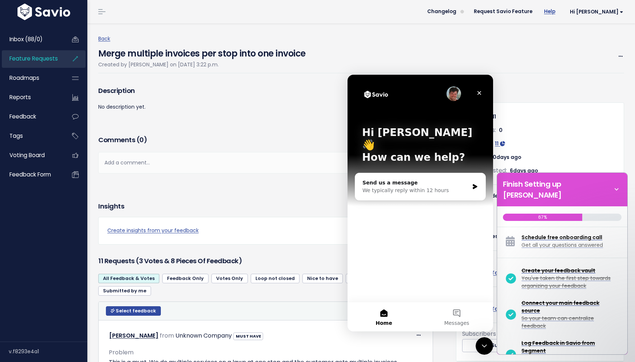
click at [561, 11] on link "Help" at bounding box center [550, 11] width 23 height 11
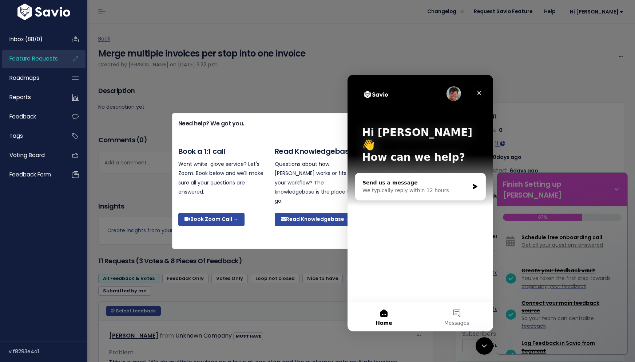
click at [480, 92] on icon "Close" at bounding box center [480, 93] width 4 height 4
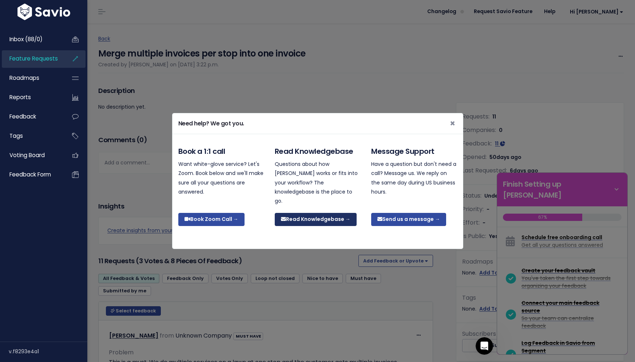
click at [304, 218] on link "Read Knowledgebase →" at bounding box center [316, 219] width 82 height 13
